Goal: Information Seeking & Learning: Learn about a topic

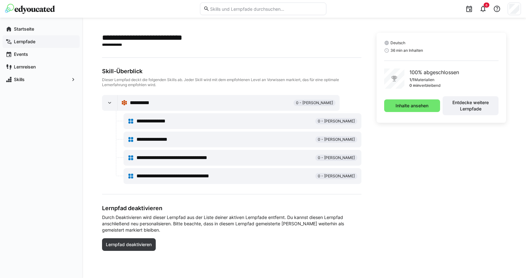
click at [39, 45] on div "Lernpfade" at bounding box center [41, 41] width 77 height 13
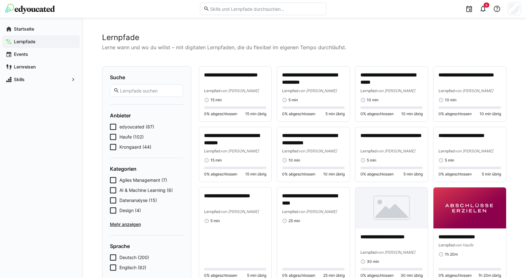
click at [114, 148] on icon at bounding box center [113, 147] width 6 height 6
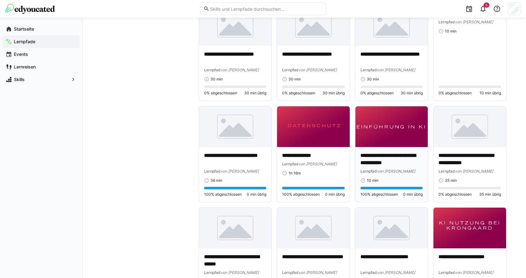
scroll to position [284, 0]
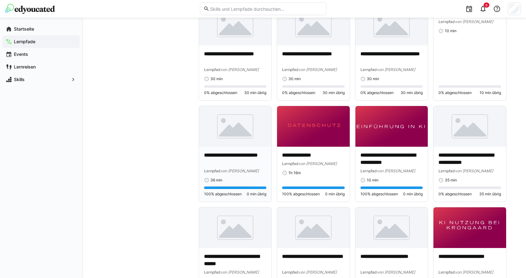
click at [254, 145] on img at bounding box center [235, 126] width 73 height 41
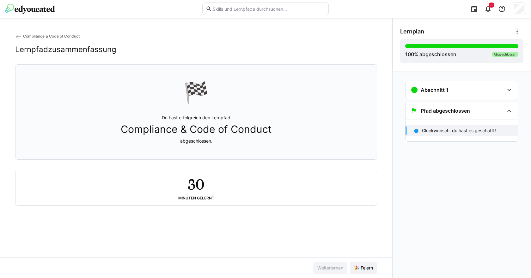
click at [19, 8] on img at bounding box center [30, 9] width 50 height 10
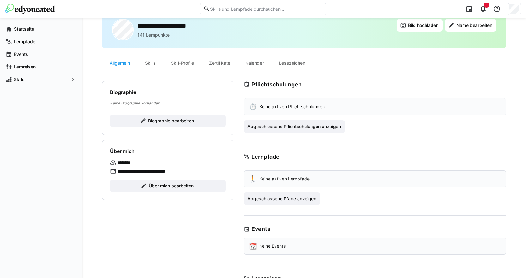
scroll to position [32, 0]
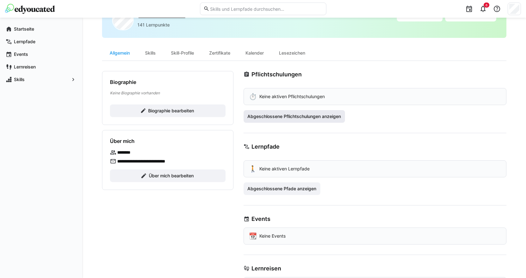
click at [306, 112] on span "Abgeschlossene Pflichtschulungen anzeigen" at bounding box center [295, 116] width 102 height 13
